Goal: Information Seeking & Learning: Learn about a topic

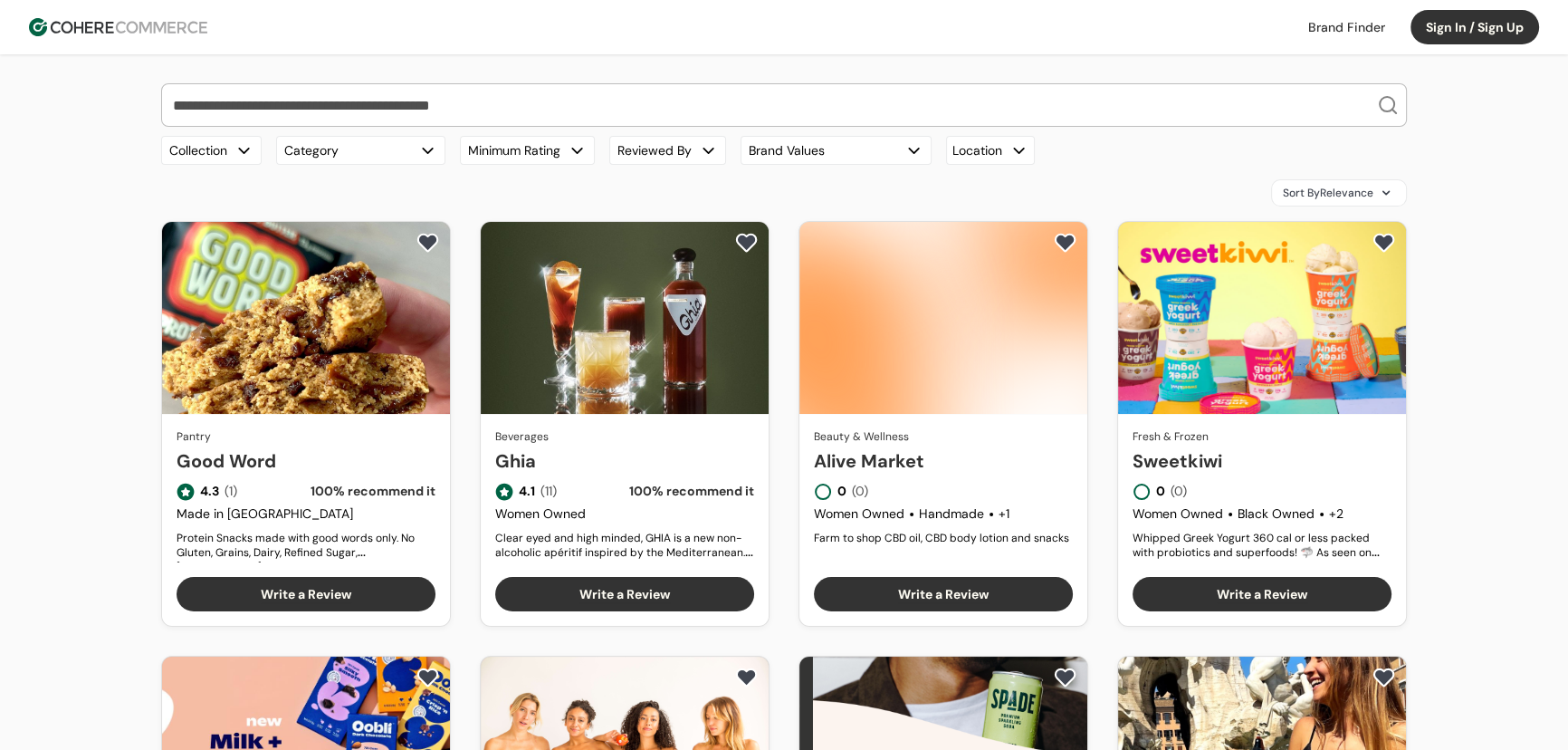
click at [649, 108] on input "search" at bounding box center [772, 105] width 1207 height 42
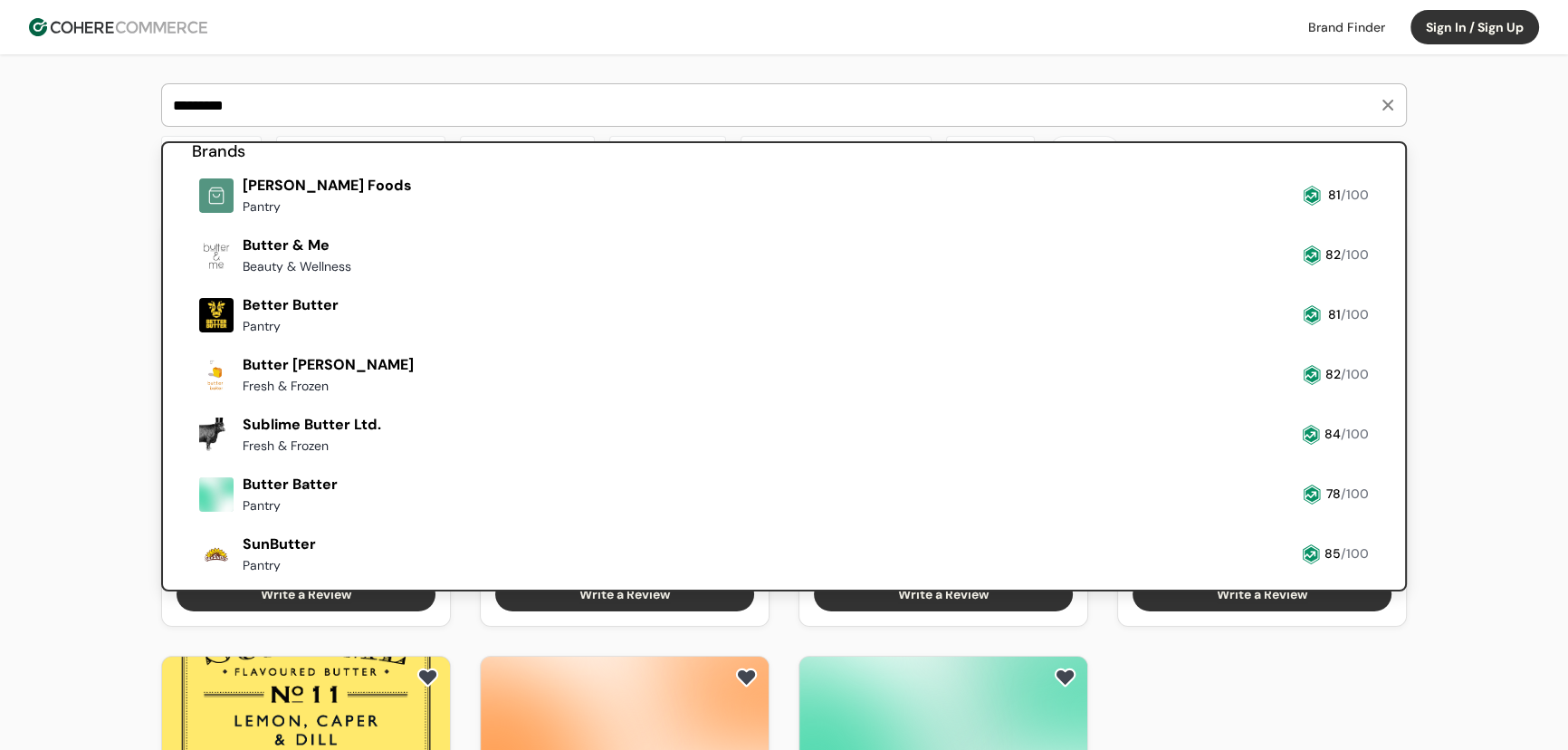
scroll to position [50, 0]
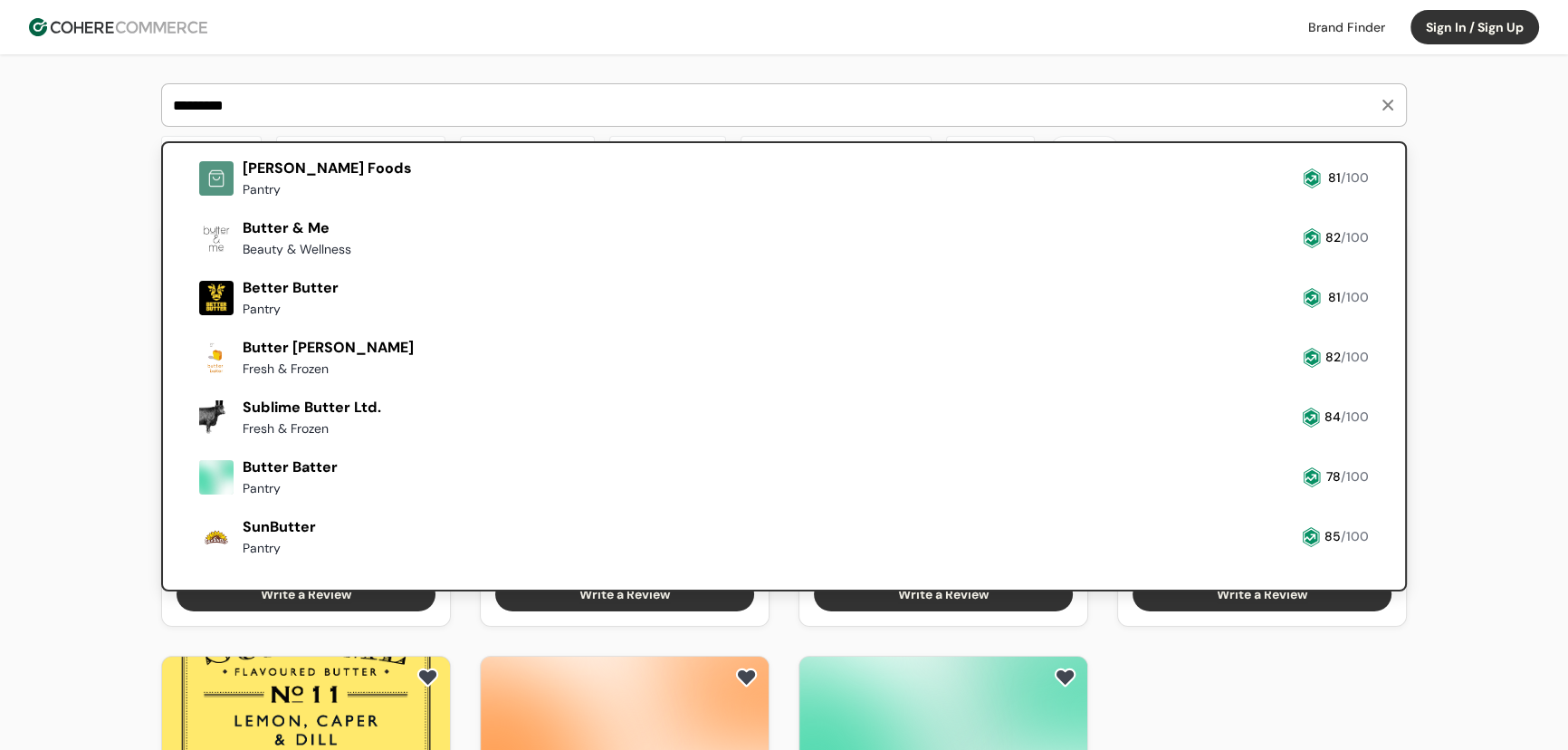
type input "*********"
click at [192, 561] on link at bounding box center [192, 561] width 0 height 0
